Goal: Task Accomplishment & Management: Manage account settings

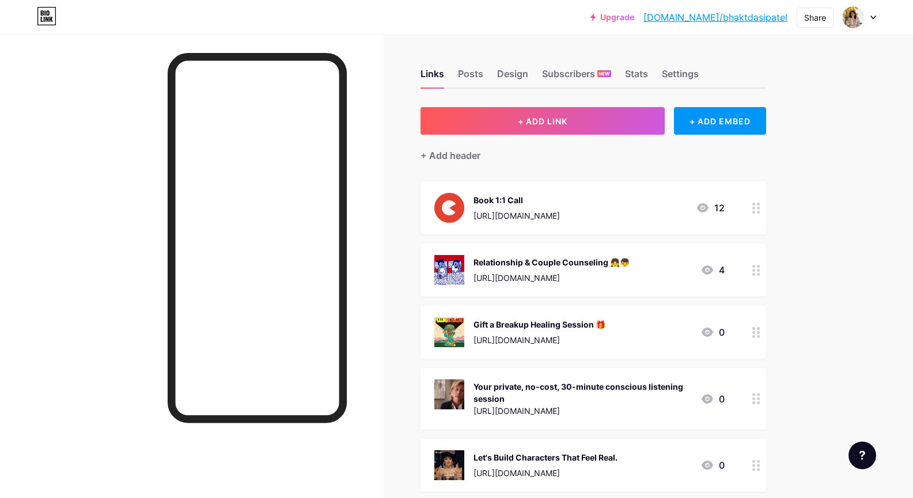
click at [697, 17] on link "[DOMAIN_NAME]/bhaktdasipatel" at bounding box center [716, 17] width 144 height 14
click at [581, 76] on div "Subscribers NEW" at bounding box center [576, 77] width 69 height 21
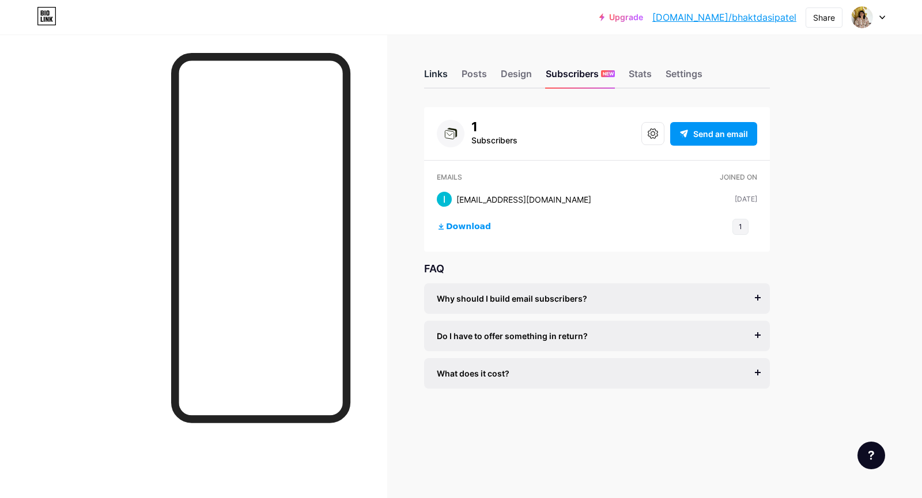
click at [438, 82] on div "Links" at bounding box center [436, 77] width 24 height 21
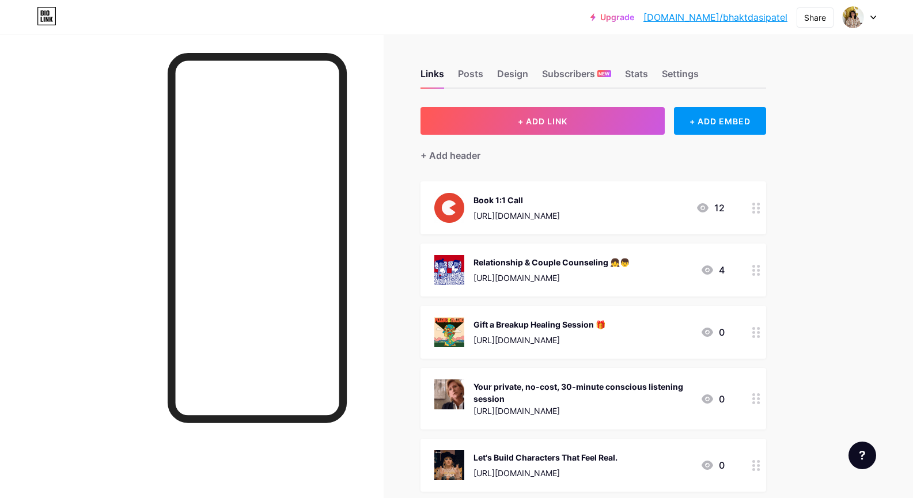
click at [402, 164] on div "Links Posts Design Subscribers NEW Stats Settings + ADD LINK + ADD EMBED + Add …" at bounding box center [407, 382] width 815 height 695
click at [407, 145] on div "Links Posts Design Subscribers NEW Stats Settings + ADD LINK + ADD EMBED + Add …" at bounding box center [407, 382] width 815 height 695
click at [686, 77] on div "Settings" at bounding box center [680, 77] width 37 height 21
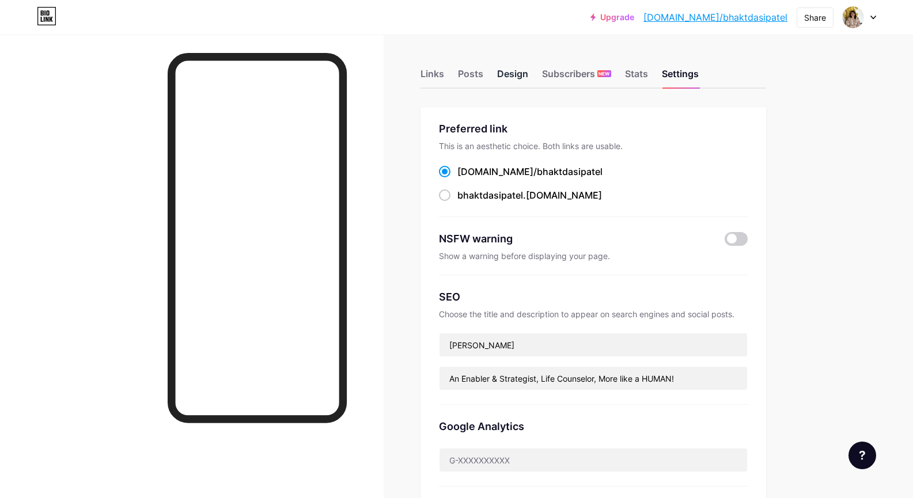
click at [507, 73] on div "Design" at bounding box center [512, 77] width 31 height 21
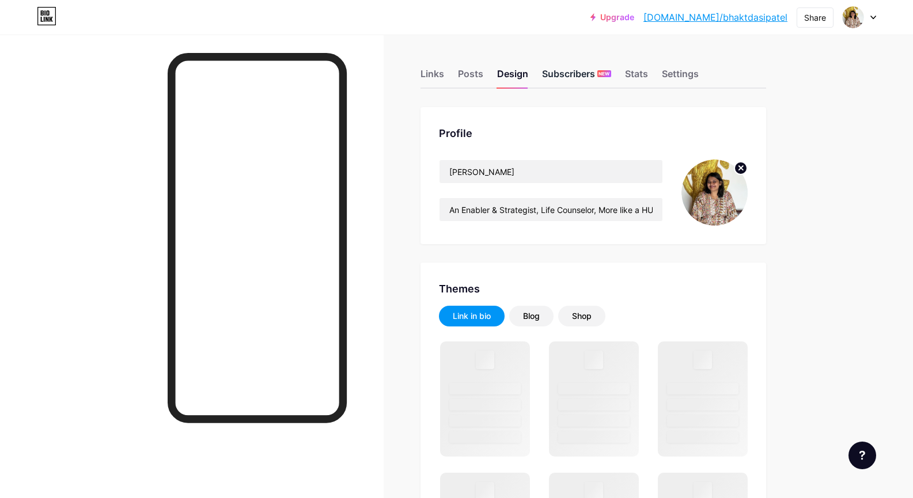
click at [554, 74] on div "Subscribers NEW" at bounding box center [576, 77] width 69 height 21
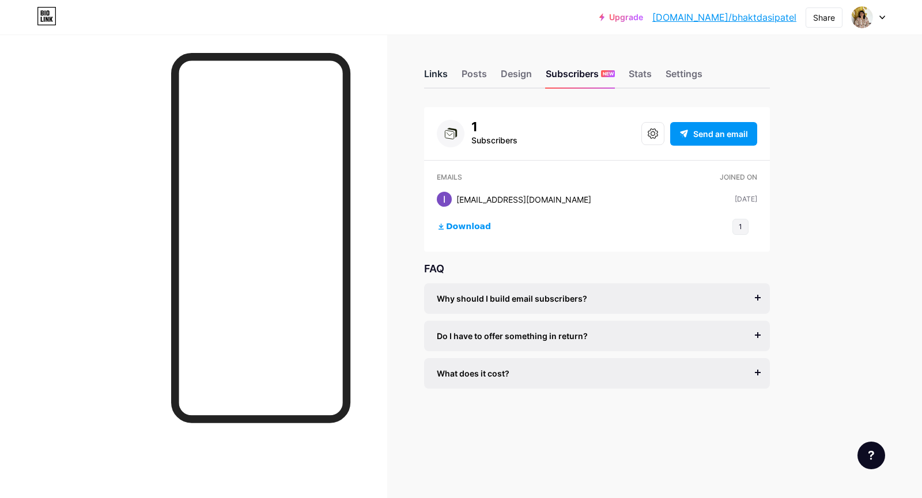
click at [437, 74] on div "Links" at bounding box center [436, 77] width 24 height 21
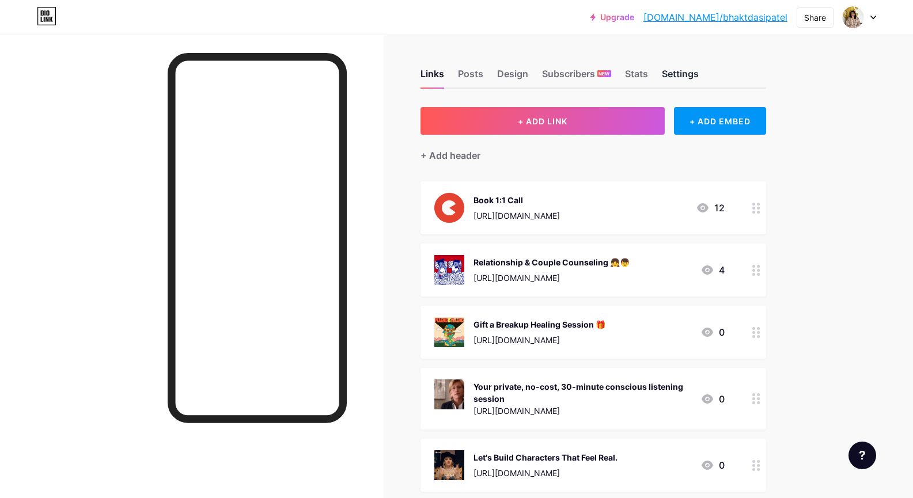
click at [694, 74] on div "Settings" at bounding box center [680, 77] width 37 height 21
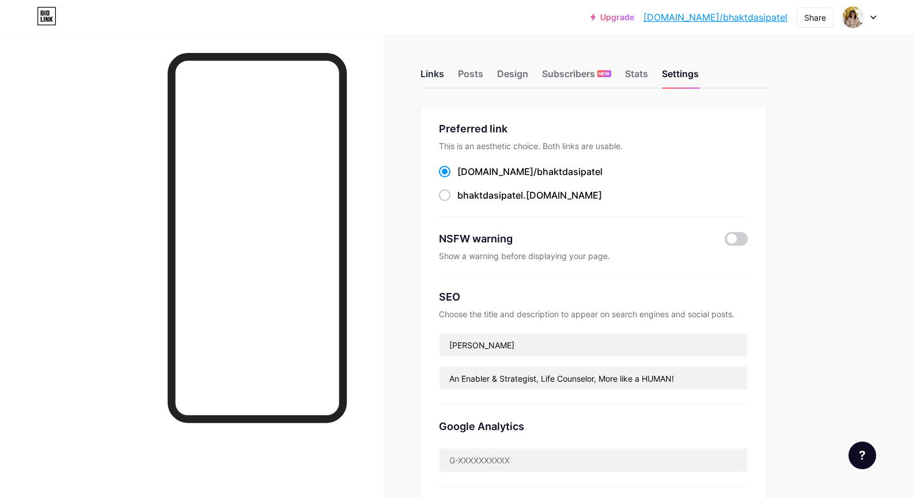
click at [439, 76] on div "Links" at bounding box center [433, 77] width 24 height 21
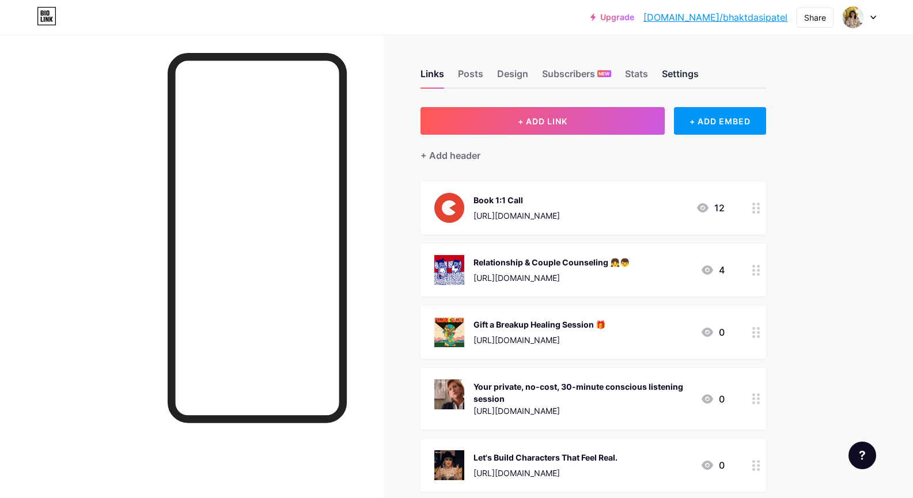
click at [687, 81] on div "Settings" at bounding box center [680, 77] width 37 height 21
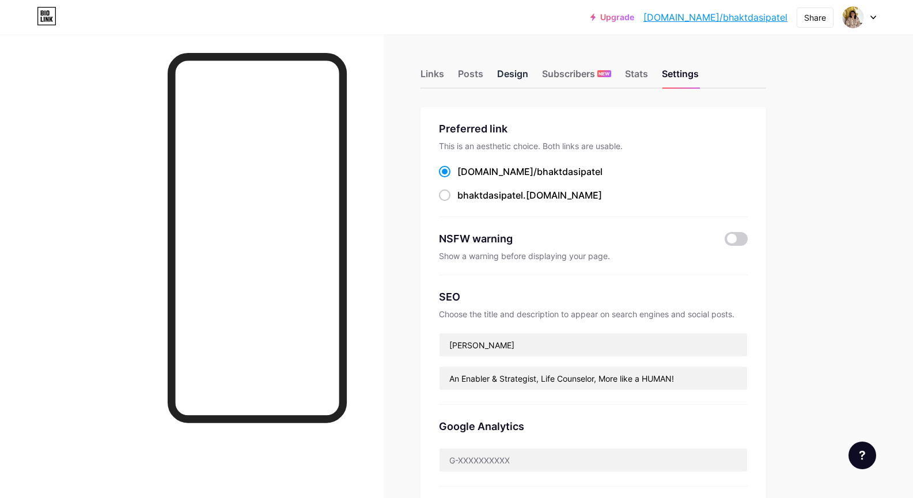
click at [518, 74] on div "Design" at bounding box center [512, 77] width 31 height 21
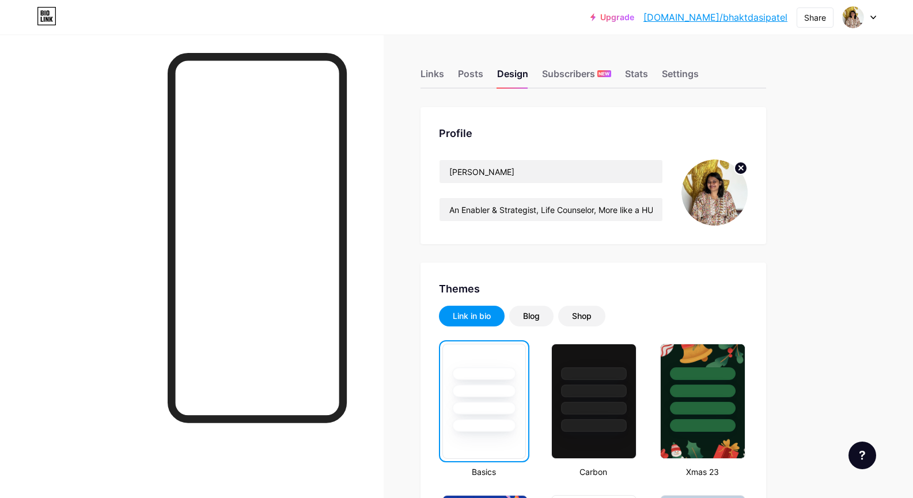
click at [740, 167] on circle at bounding box center [741, 168] width 13 height 13
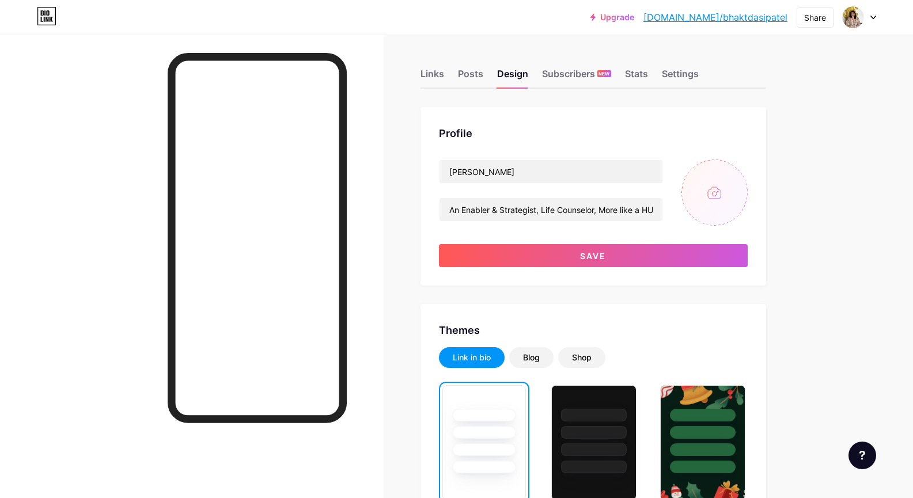
click at [700, 202] on input "file" at bounding box center [715, 193] width 66 height 66
type input "C:\fakepath\IMG_0176 (1)-min.png"
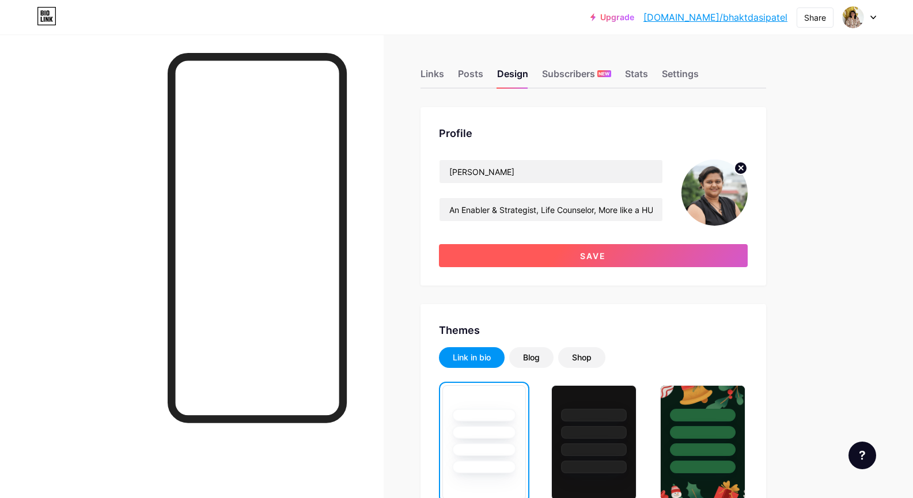
click at [721, 250] on button "Save" at bounding box center [593, 255] width 309 height 23
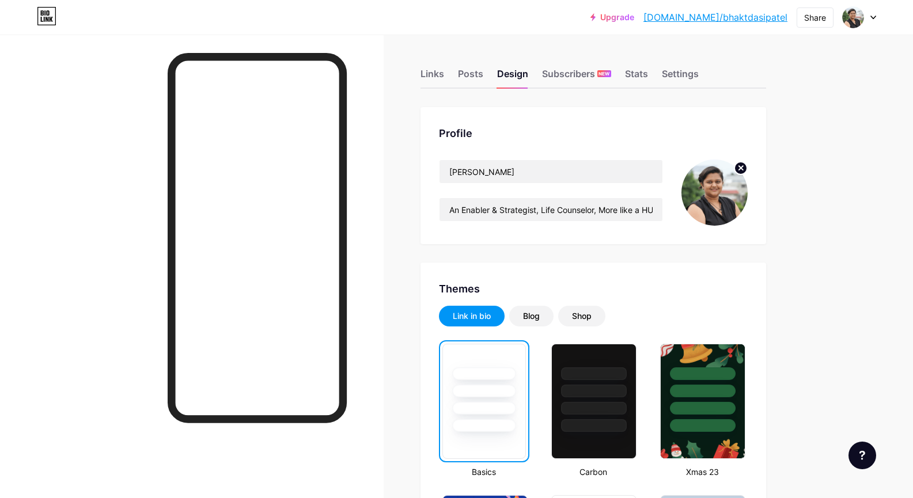
click at [438, 76] on div "Links" at bounding box center [433, 77] width 24 height 21
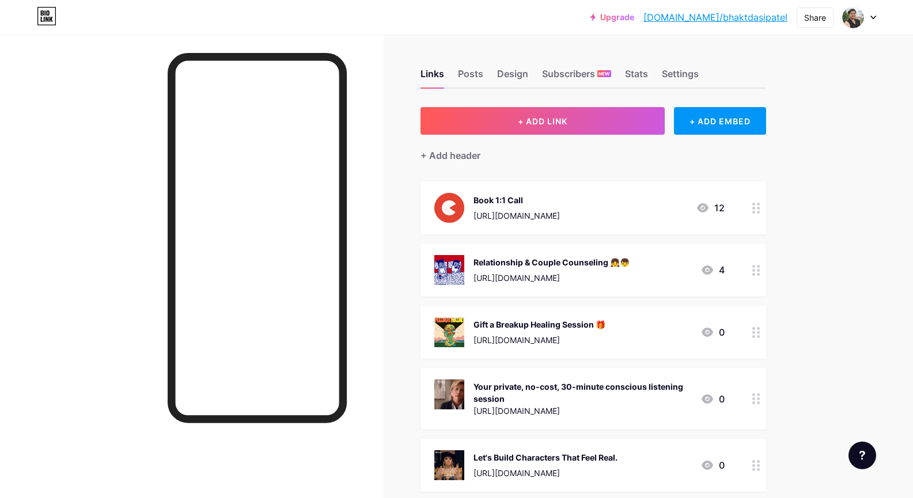
click at [403, 136] on div "Links Posts Design Subscribers NEW Stats Settings + ADD LINK + ADD EMBED + Add …" at bounding box center [407, 382] width 815 height 695
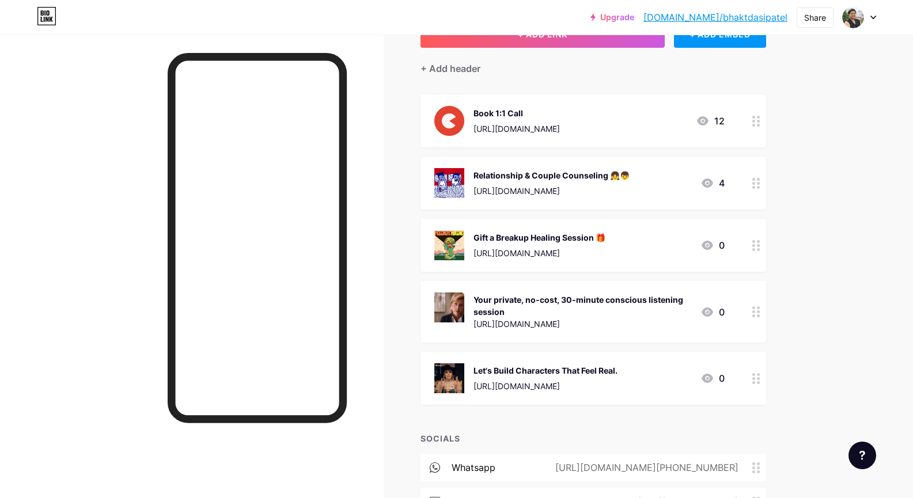
scroll to position [99, 0]
